Goal: Transaction & Acquisition: Purchase product/service

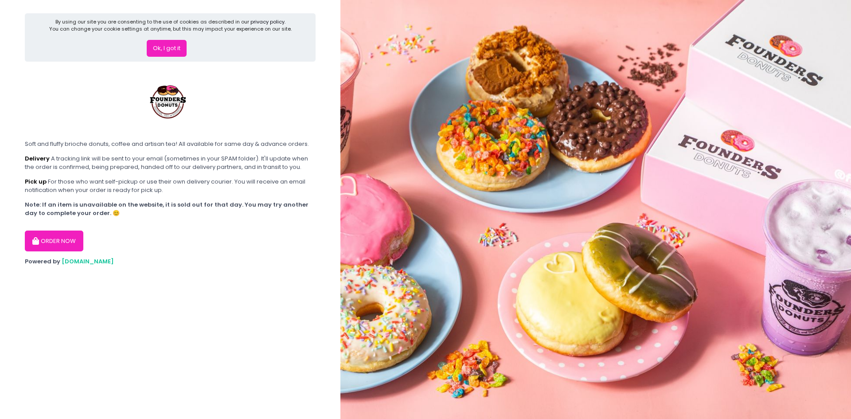
click at [51, 247] on button "ORDER NOW" at bounding box center [54, 240] width 58 height 21
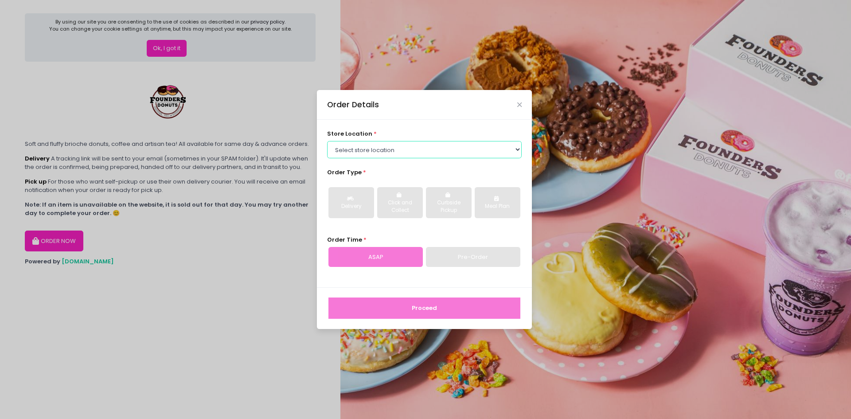
click at [382, 151] on select "Select store location Founders Donuts - [PERSON_NAME] Founders Donuts - SM Suca…" at bounding box center [424, 149] width 195 height 17
select select "689c264487264eb5d46cb708"
click at [327, 141] on select "Select store location Founders Donuts - [PERSON_NAME] Founders Donuts - SM Suca…" at bounding box center [424, 149] width 195 height 17
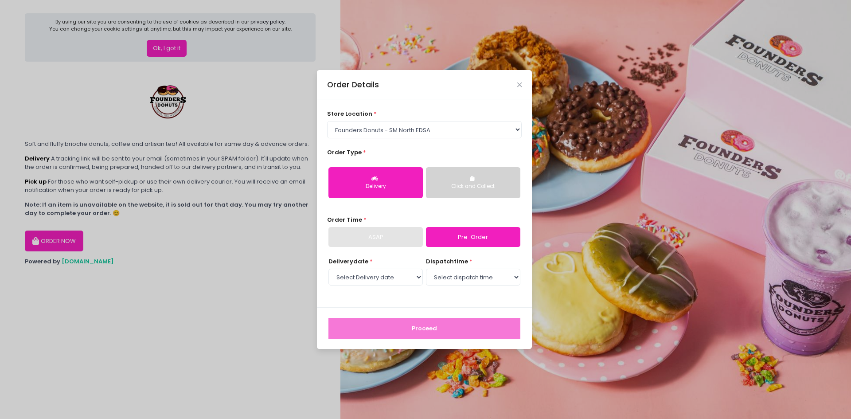
click at [406, 239] on div "ASAP" at bounding box center [375, 237] width 94 height 20
click at [522, 80] on div "Order Details" at bounding box center [424, 84] width 215 height 29
click at [521, 83] on icon "Close" at bounding box center [519, 85] width 4 height 7
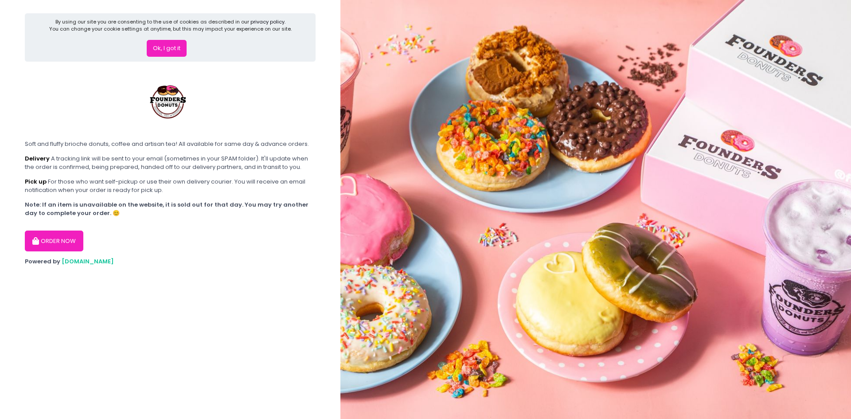
click at [61, 242] on button "ORDER NOW" at bounding box center [54, 240] width 58 height 21
select select "689c264487264eb5d46cb708"
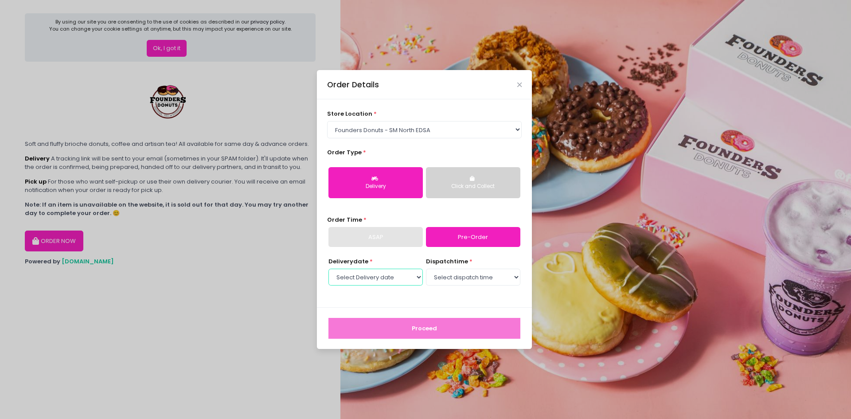
click at [412, 279] on select "Select Delivery date [DATE] [DATE] [DATE] [DATE] [DATE] [DATE] [DATE] [DATE] [D…" at bounding box center [375, 276] width 94 height 17
select select "[DATE]"
click at [328, 268] on select "Select Delivery date [DATE] [DATE] [DATE] [DATE] [DATE] [DATE] [DATE] [DATE] [D…" at bounding box center [375, 276] width 94 height 17
click at [494, 284] on select "Select dispatch time 10:00 AM - 10:30 AM 10:30 AM - 11:00 AM 11:00 AM - 11:30 A…" at bounding box center [473, 276] width 94 height 17
select select "10:00"
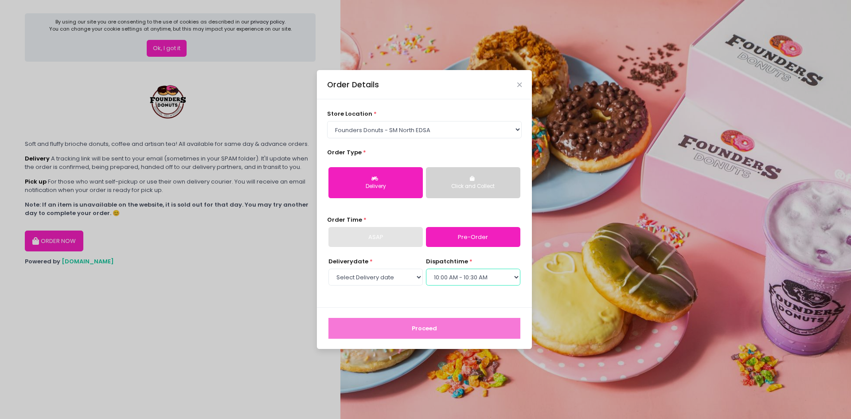
click at [426, 268] on select "Select dispatch time 10:00 AM - 10:30 AM 10:30 AM - 11:00 AM 11:00 AM - 11:30 A…" at bounding box center [473, 276] width 94 height 17
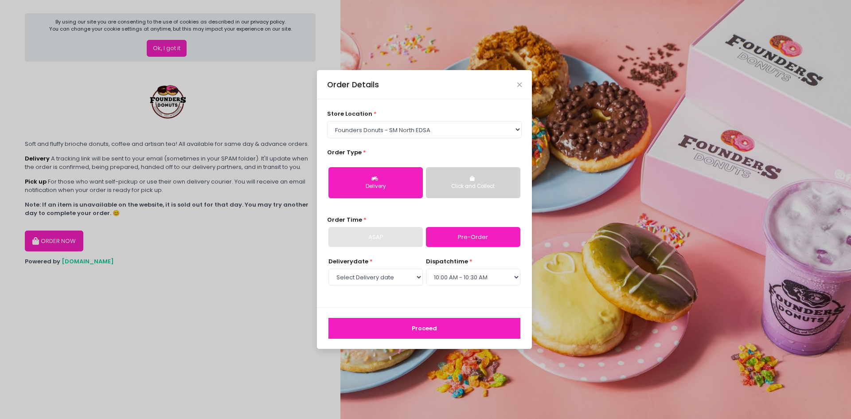
click at [471, 324] on button "Proceed" at bounding box center [424, 328] width 192 height 21
